Goal: Task Accomplishment & Management: Complete application form

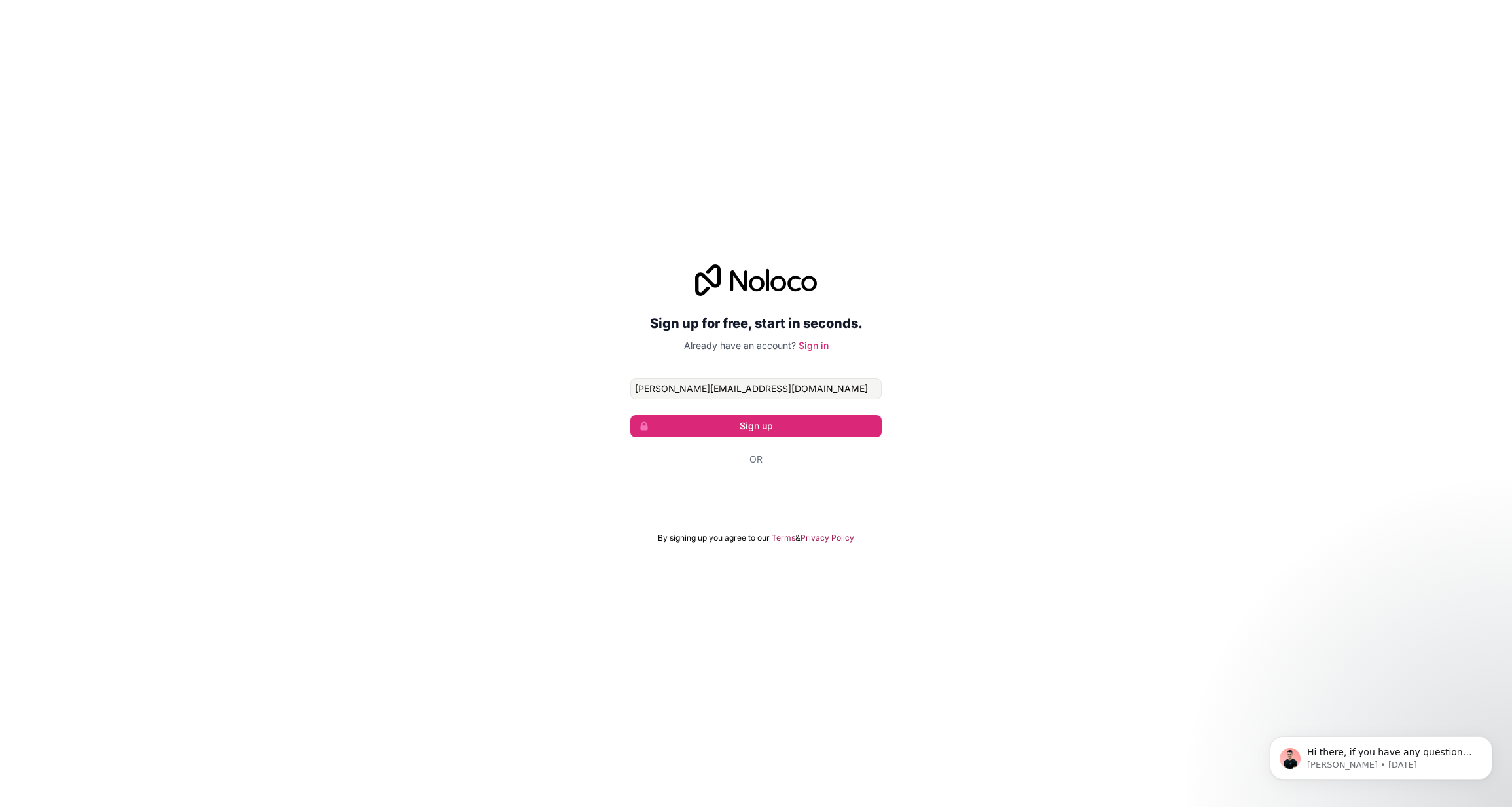
click at [806, 387] on input "[PERSON_NAME][EMAIL_ADDRESS][DOMAIN_NAME]" at bounding box center [756, 389] width 251 height 21
type input "[PERSON_NAME][EMAIL_ADDRESS][DOMAIN_NAME]"
click at [820, 348] on link "Sign in" at bounding box center [813, 345] width 31 height 11
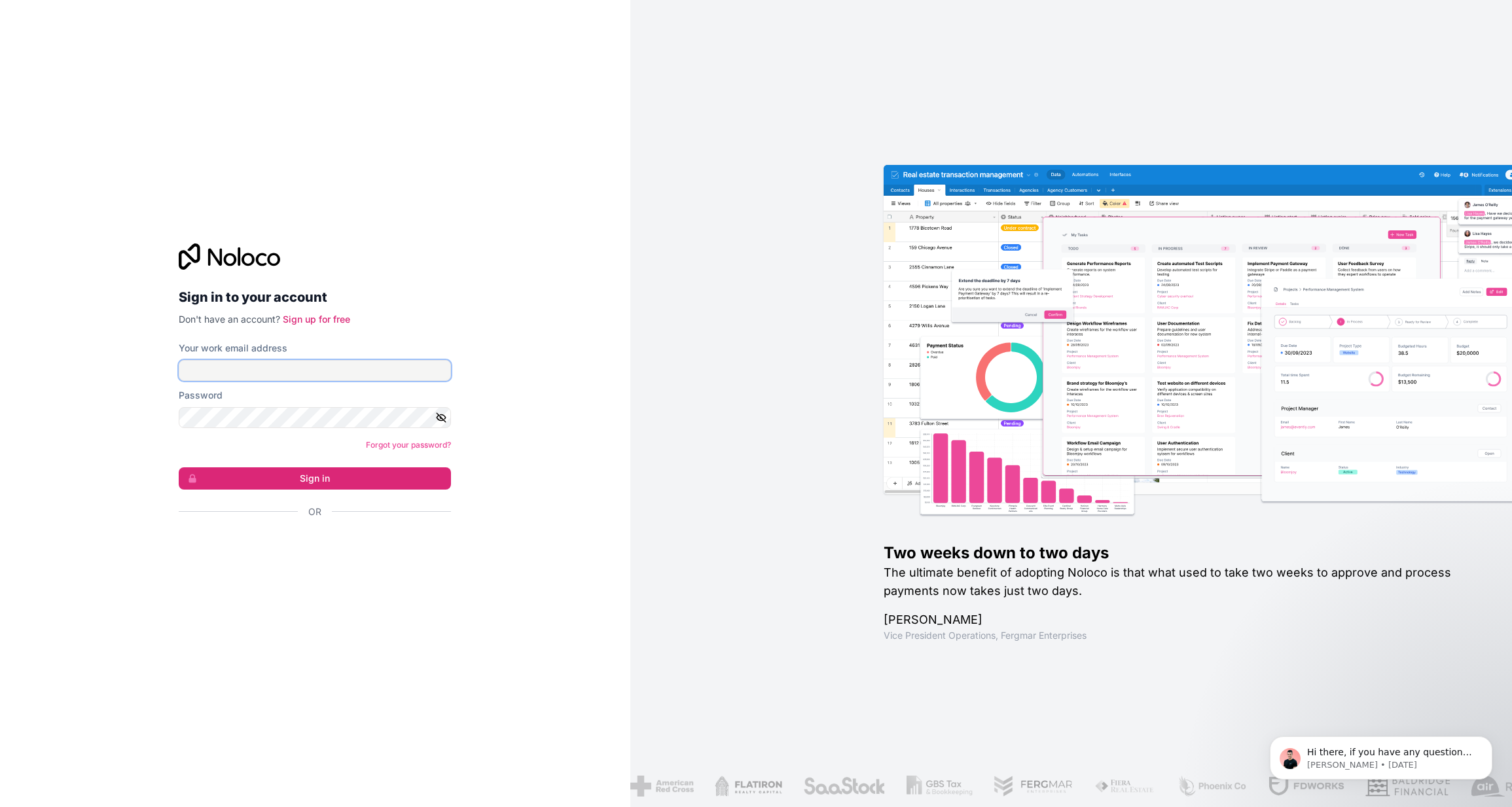
type input "[EMAIL_ADDRESS][DOMAIN_NAME]"
click at [315, 478] on button "Sign in" at bounding box center [315, 479] width 272 height 23
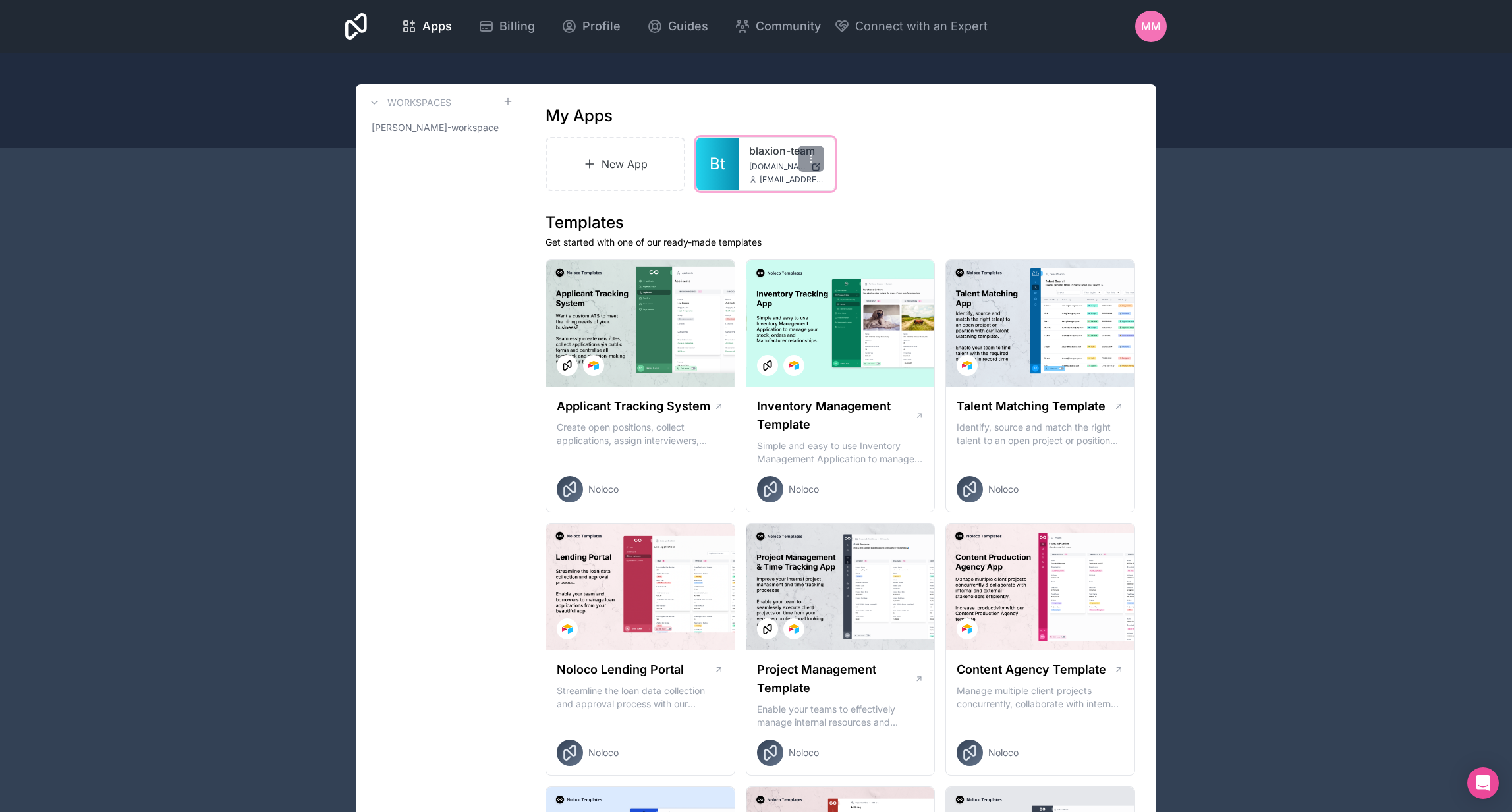
click at [785, 168] on span "[DOMAIN_NAME]" at bounding box center [777, 167] width 57 height 11
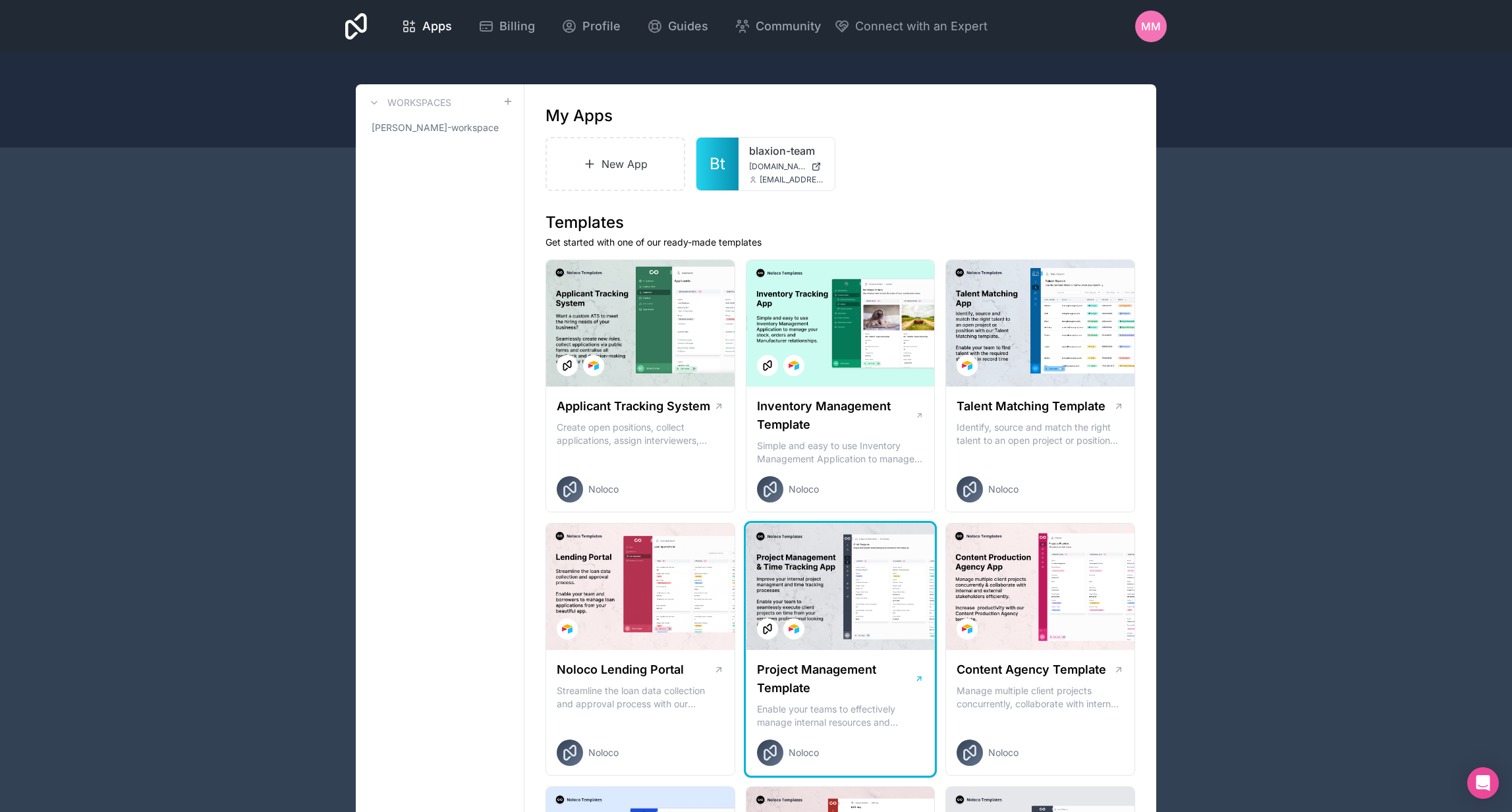
click at [897, 547] on div at bounding box center [840, 586] width 189 height 126
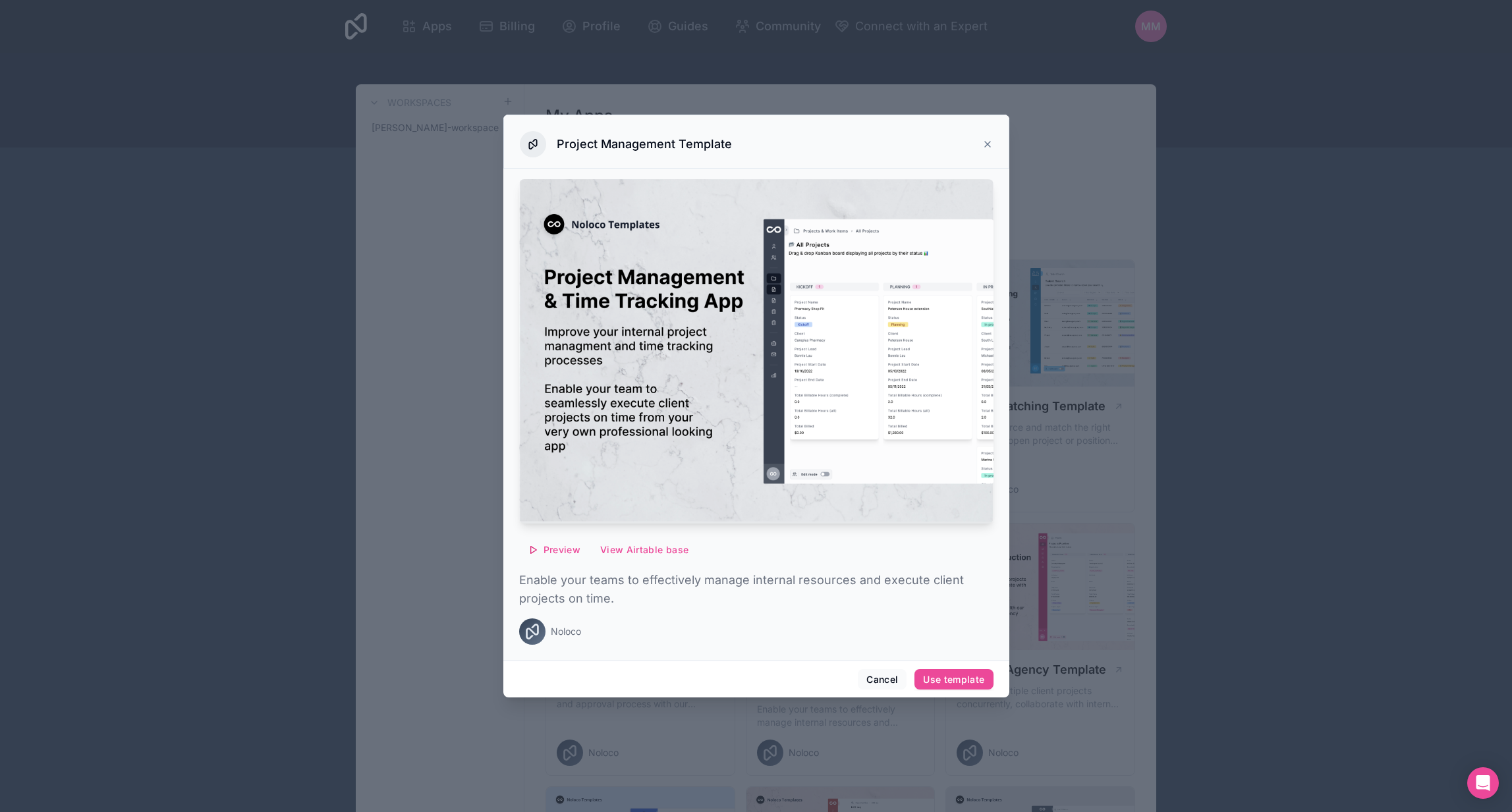
click at [984, 139] on div "Project Management Template" at bounding box center [756, 144] width 473 height 26
click at [986, 141] on icon at bounding box center [987, 144] width 11 height 11
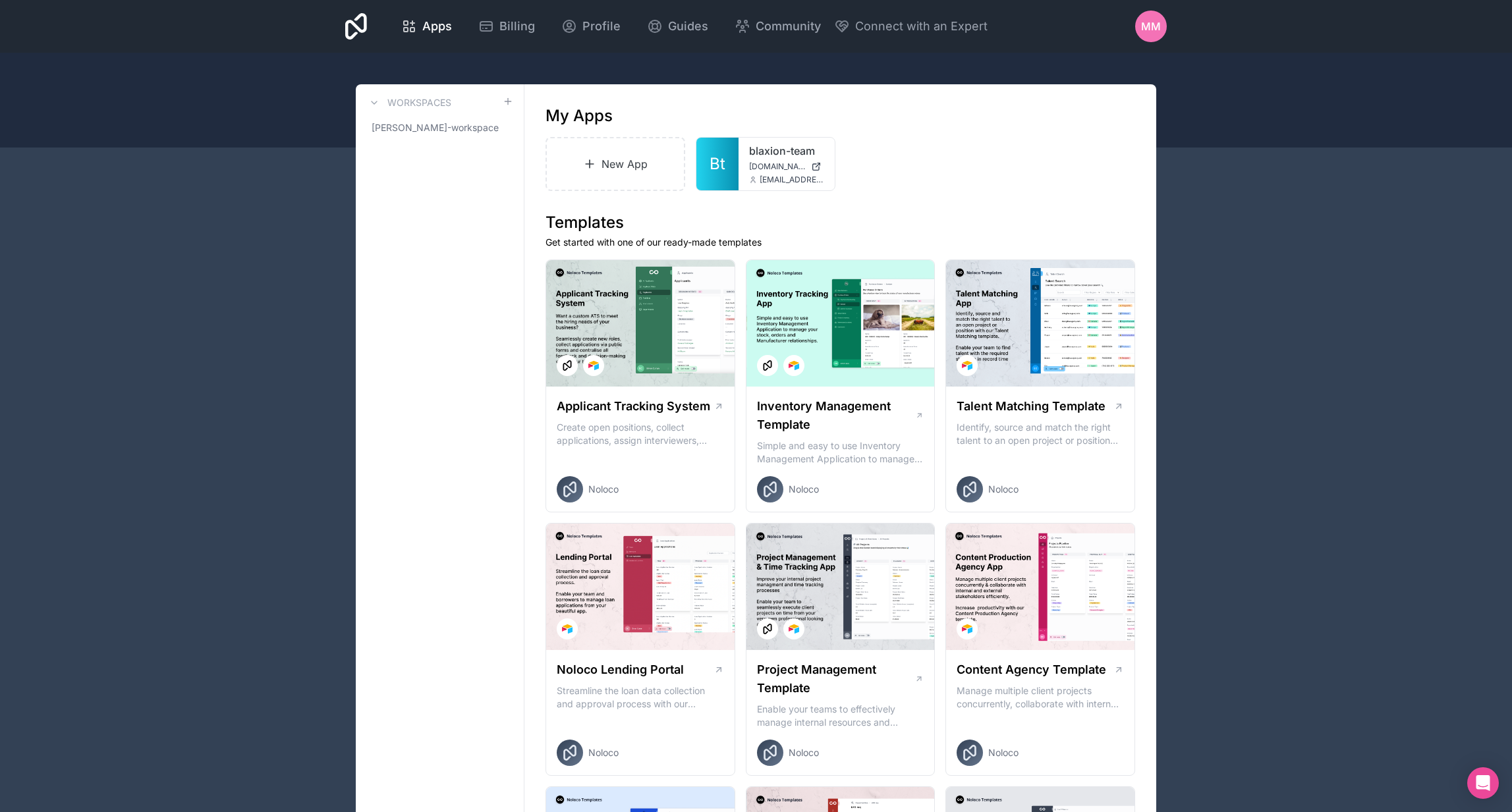
click at [1139, 32] on div "MM" at bounding box center [1151, 26] width 32 height 32
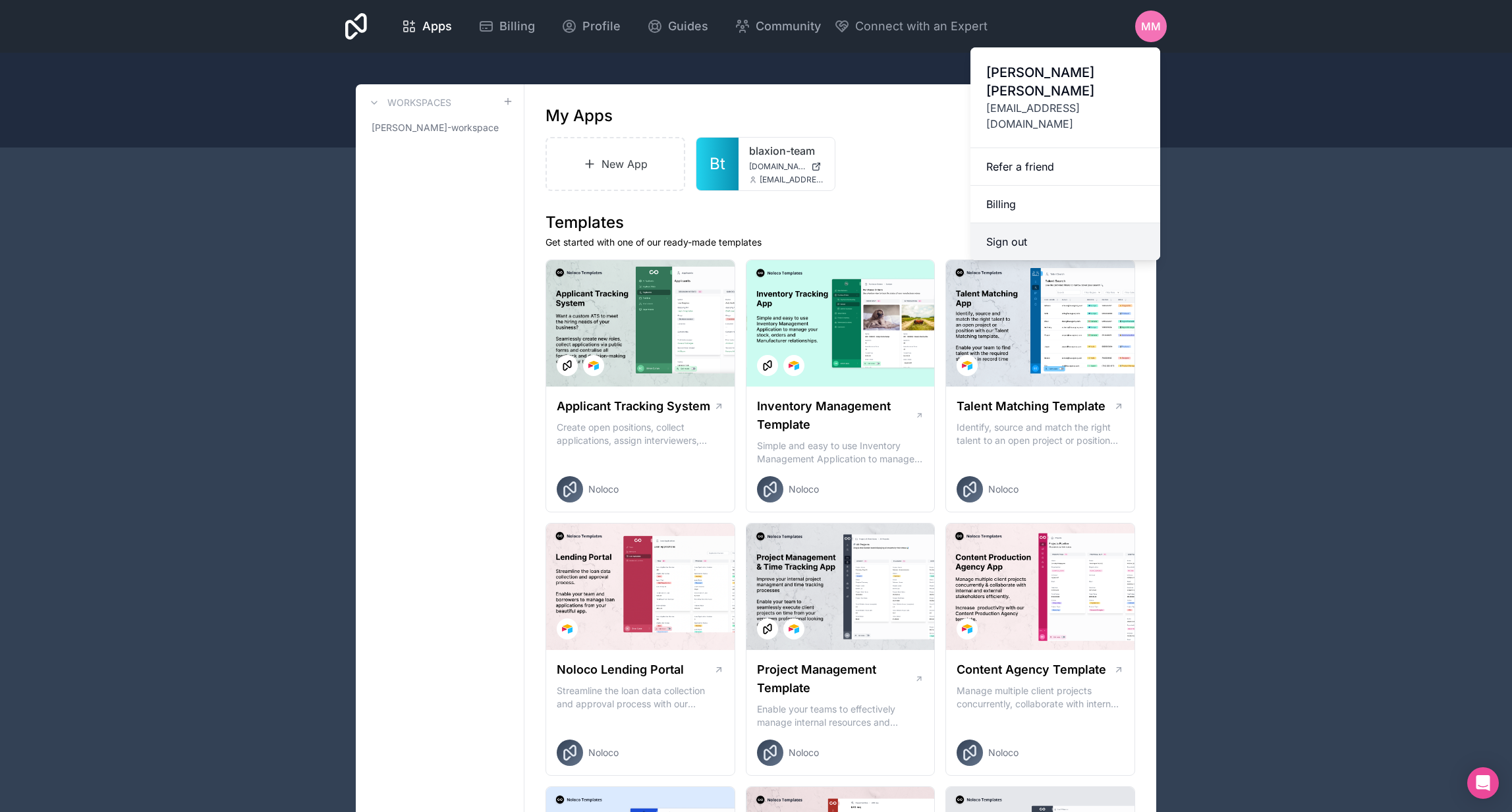
click at [1011, 223] on button "Sign out" at bounding box center [1065, 241] width 190 height 37
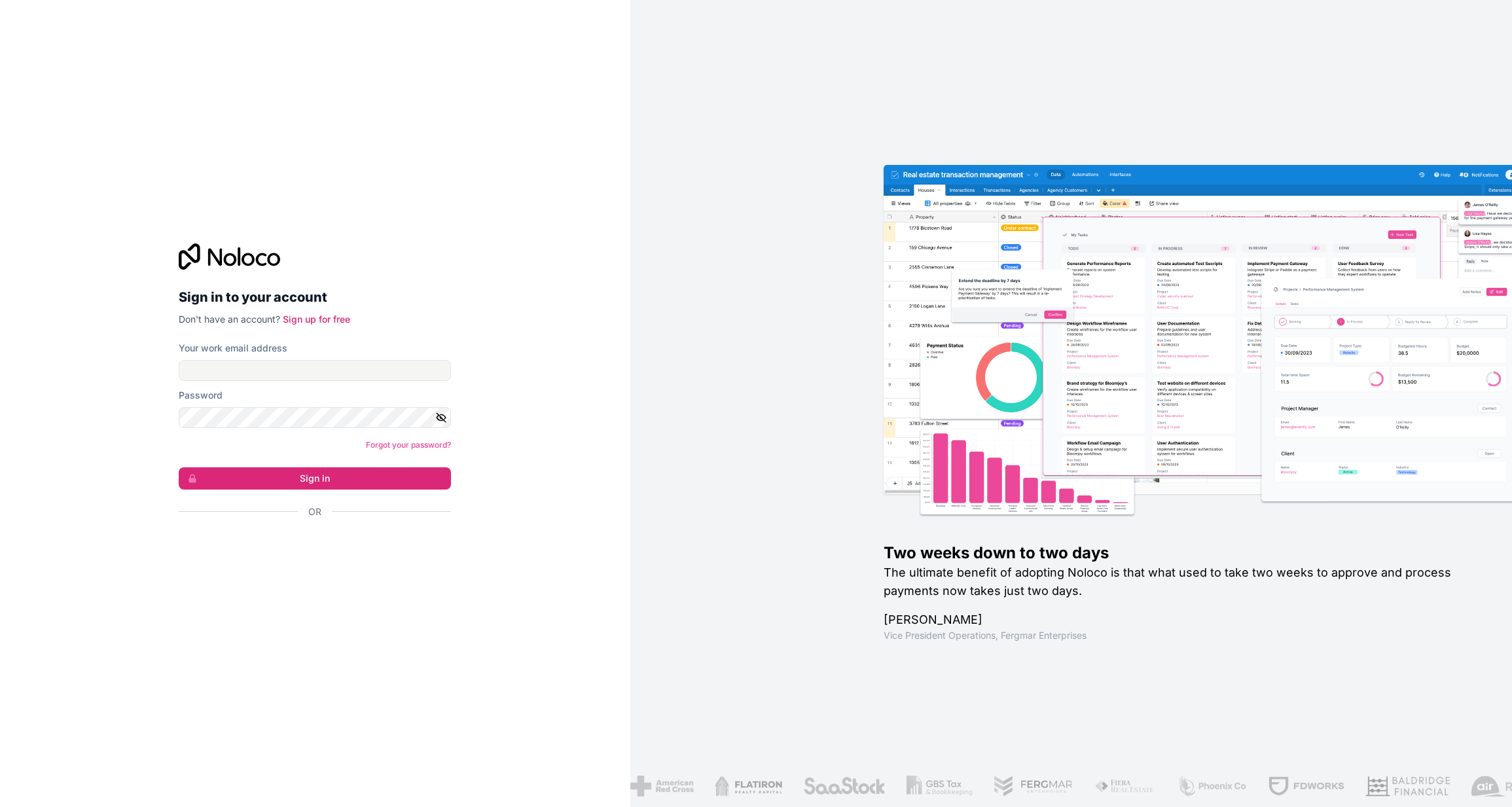
click at [349, 572] on div "Sign in to your account Don't have an account? Sign up for free Your work email…" at bounding box center [315, 404] width 293 height 363
click at [305, 325] on p "Don't have an account? Sign up for free" at bounding box center [315, 319] width 272 height 13
click at [312, 316] on link "Sign up for free" at bounding box center [316, 318] width 67 height 11
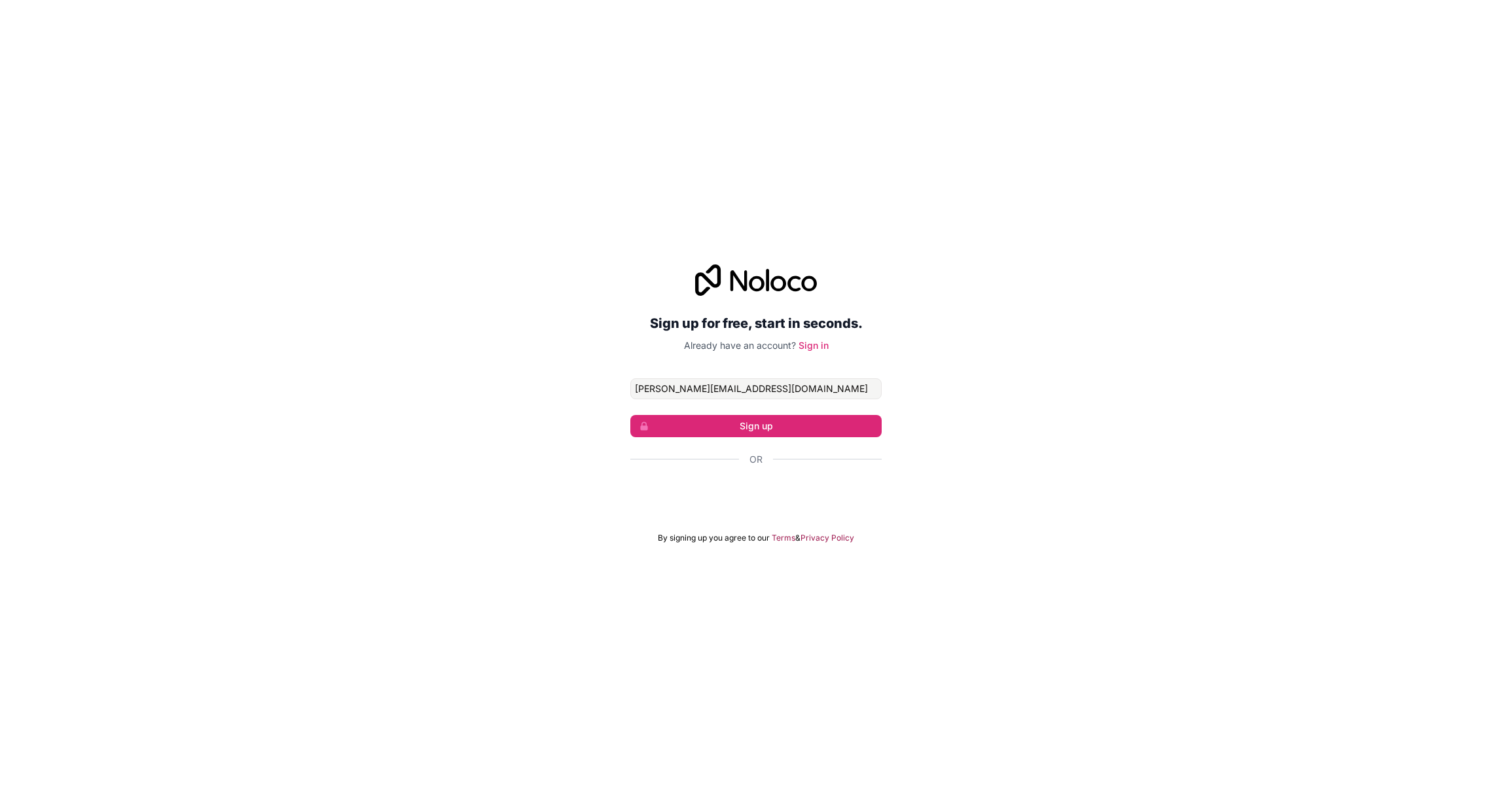
type input "[PERSON_NAME][EMAIL_ADDRESS][DOMAIN_NAME]"
click at [756, 426] on button "Sign up" at bounding box center [756, 427] width 251 height 23
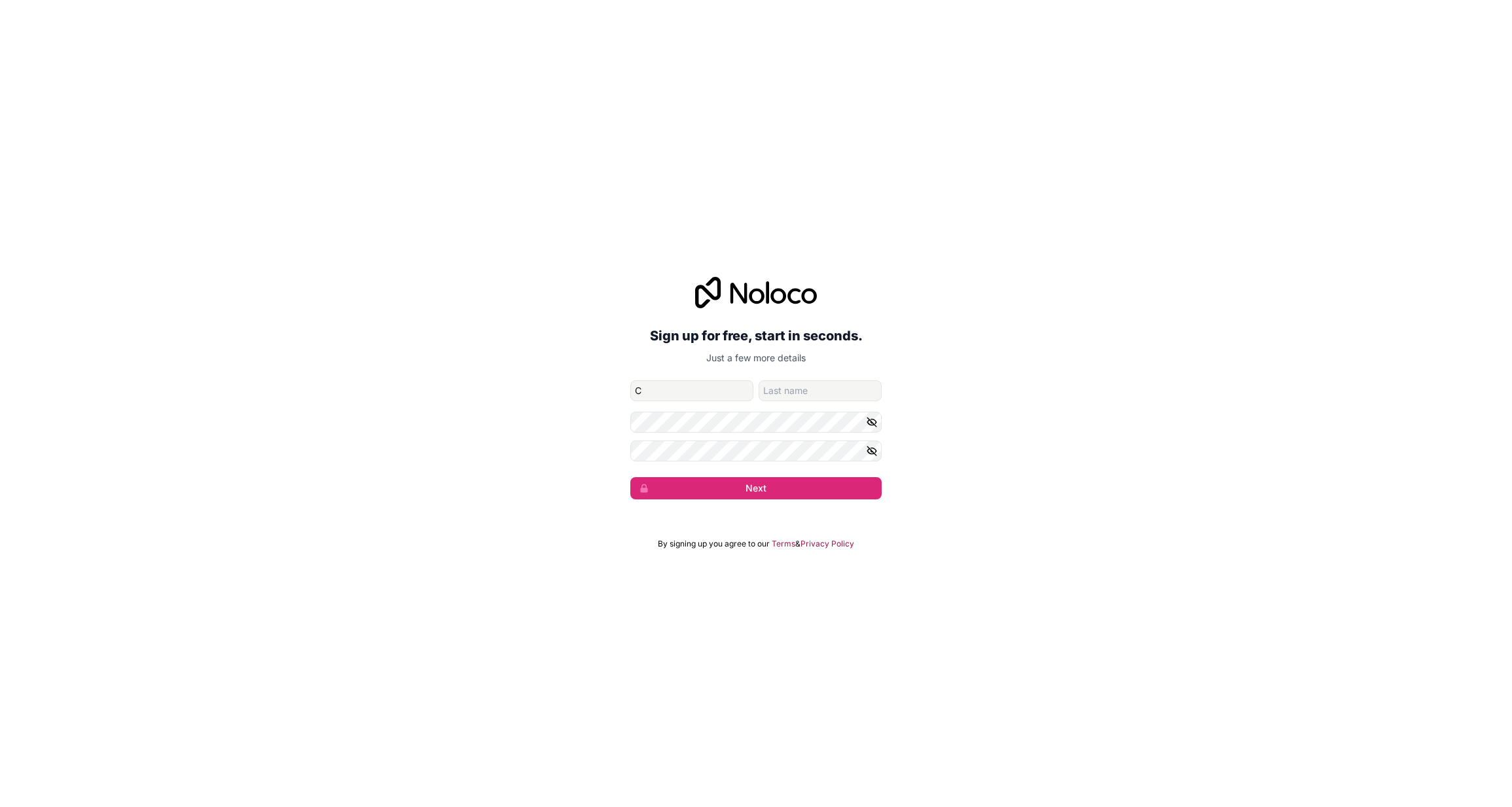
type input "C"
type input "J"
click at [761, 489] on button "Next" at bounding box center [756, 489] width 251 height 23
